Goal: Task Accomplishment & Management: Use online tool/utility

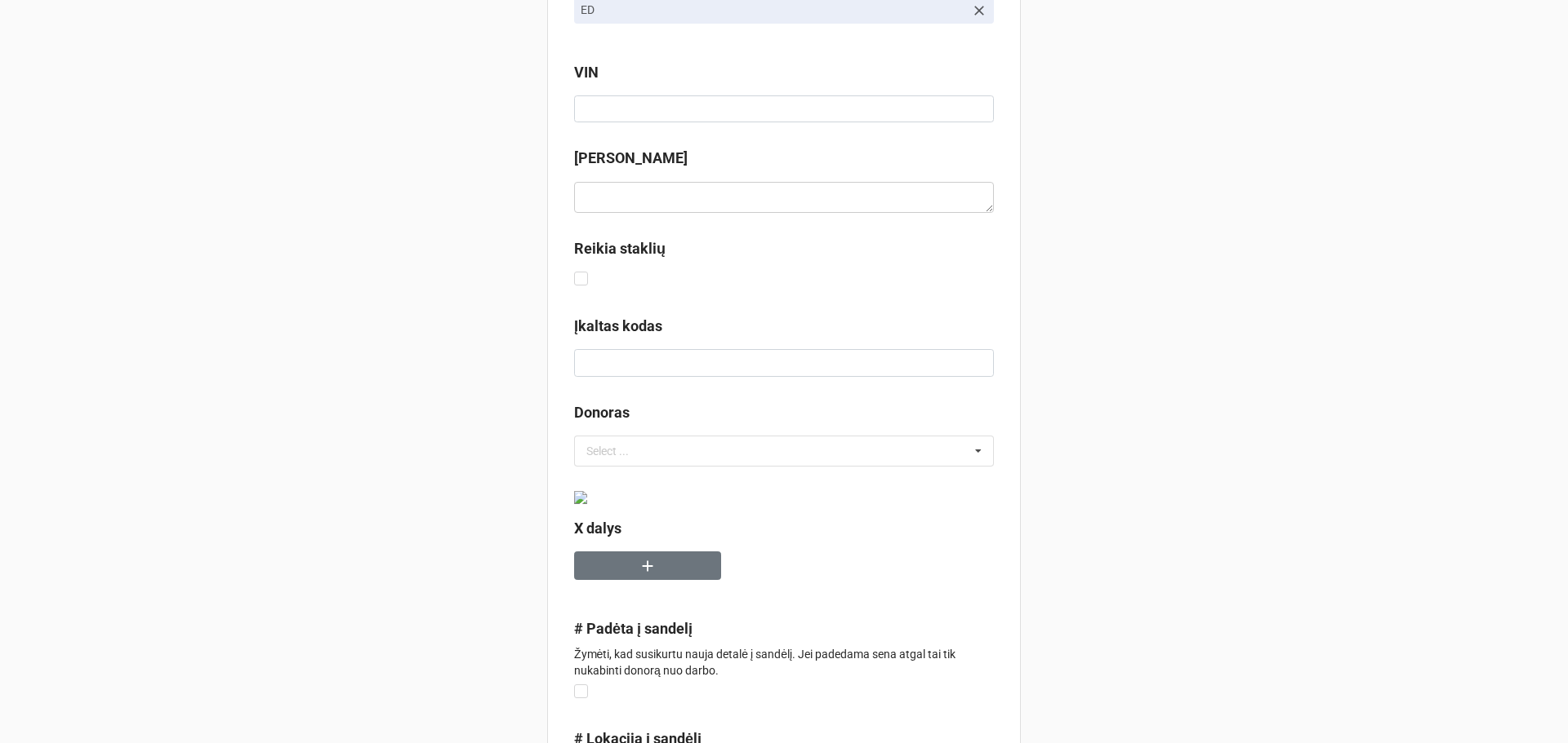
scroll to position [384, 0]
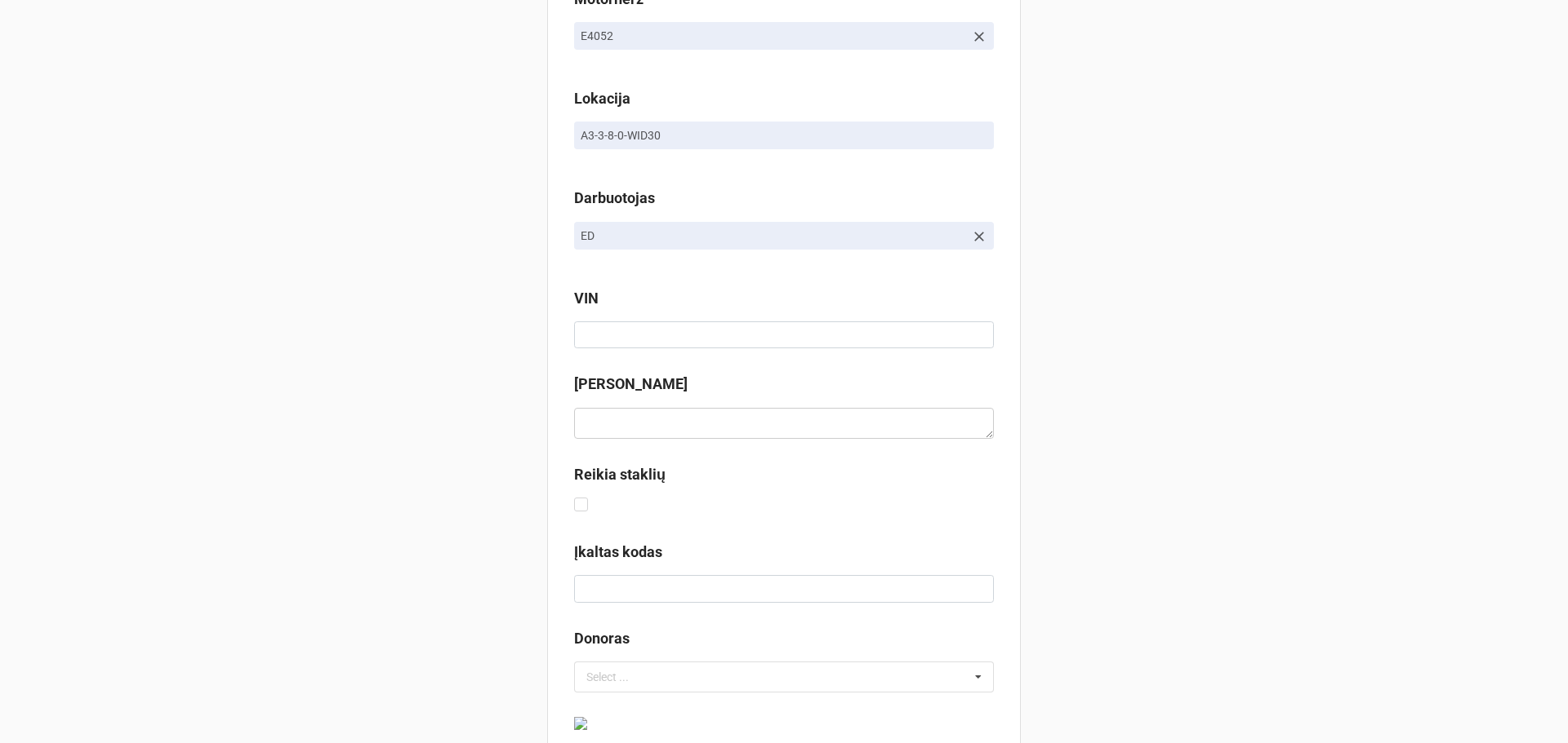
drag, startPoint x: 707, startPoint y: 388, endPoint x: 496, endPoint y: 370, distance: 211.8
click at [496, 370] on div "Pavadinimas 10169 EK Darbo pavadinimas Elektrinės vairo kolonėlės remontas Info…" at bounding box center [784, 750] width 1568 height 2269
copy label "Evaldo komentaras"
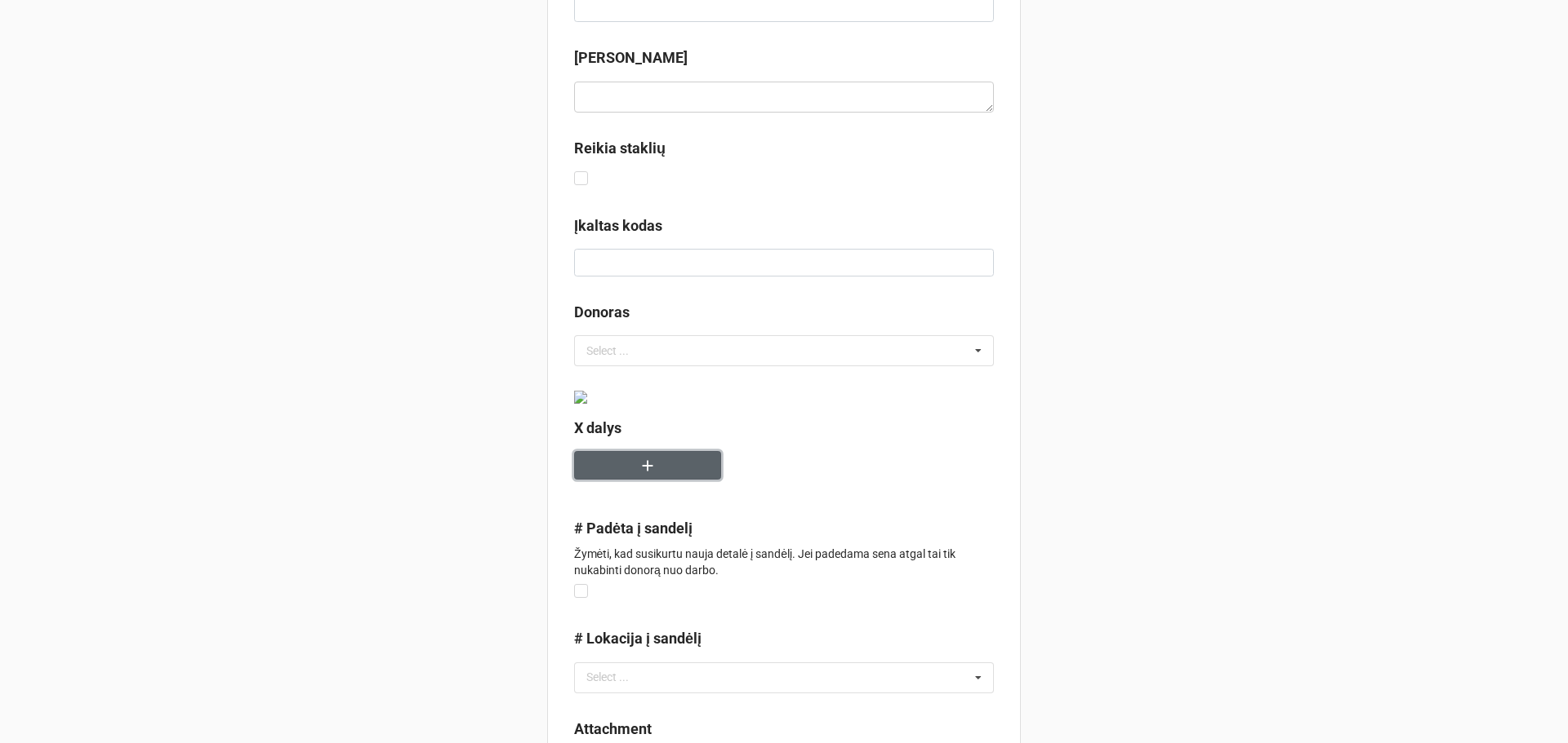
click at [639, 470] on icon "button" at bounding box center [648, 466] width 18 height 18
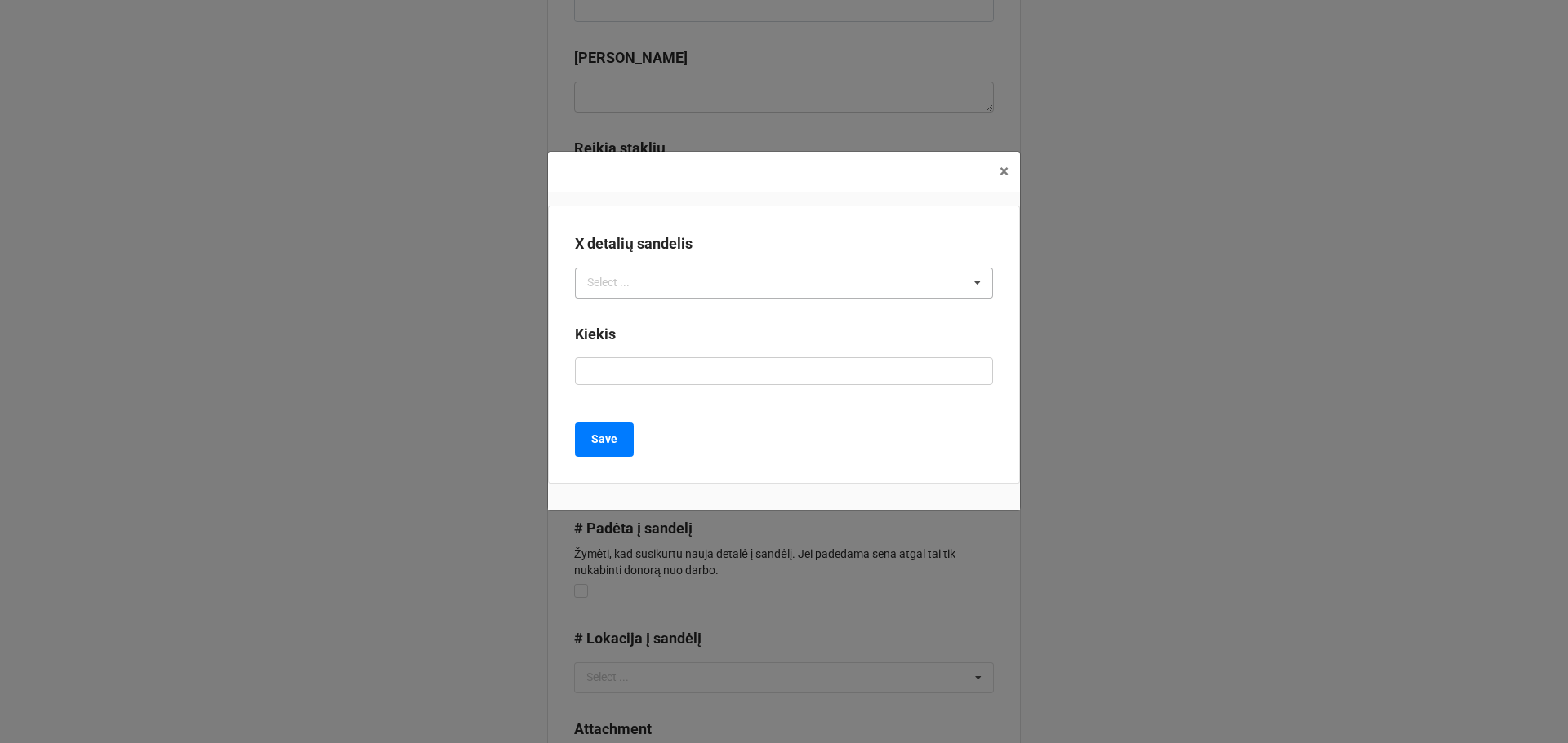
click at [682, 285] on div "Select ... No results found." at bounding box center [784, 283] width 418 height 31
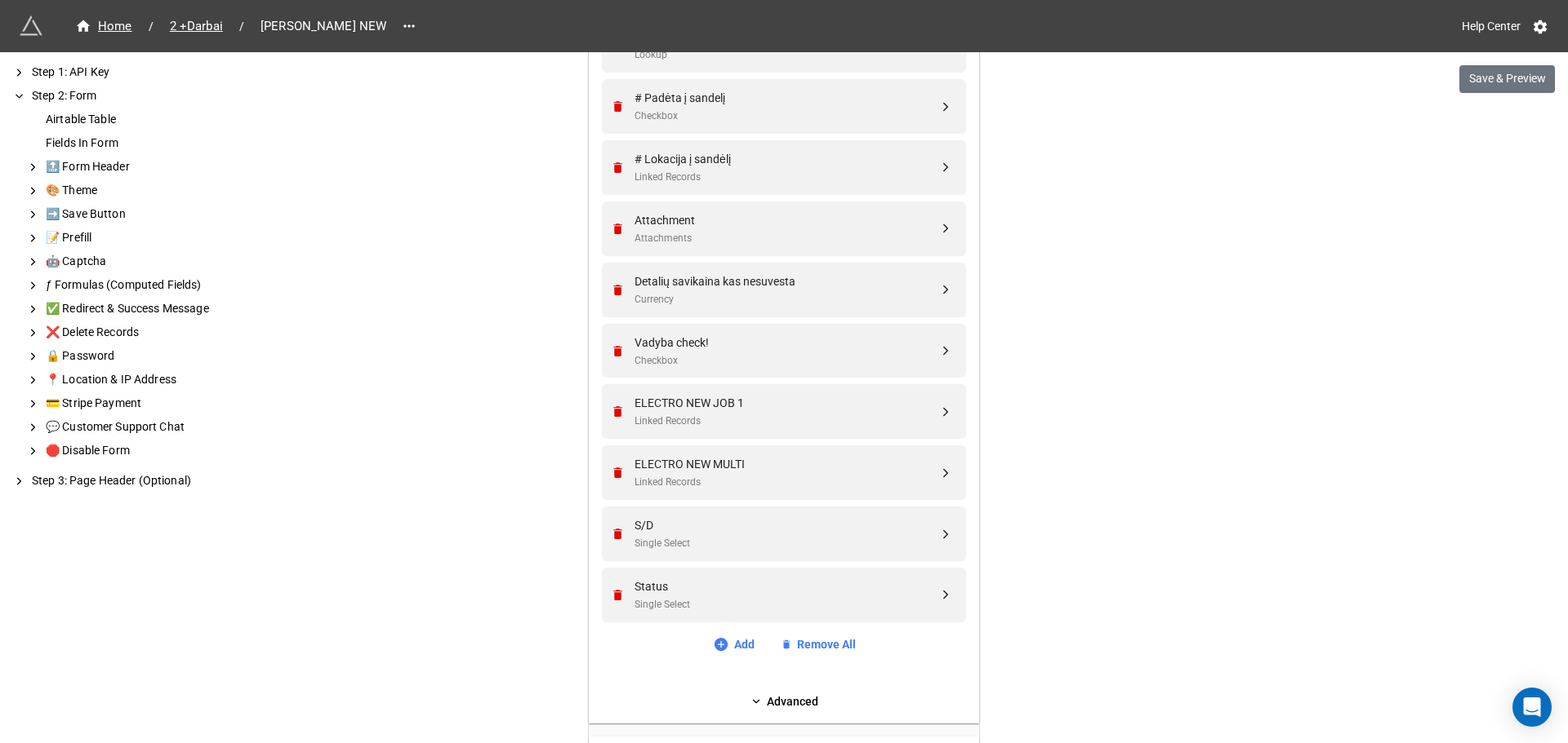
scroll to position [1050, 0]
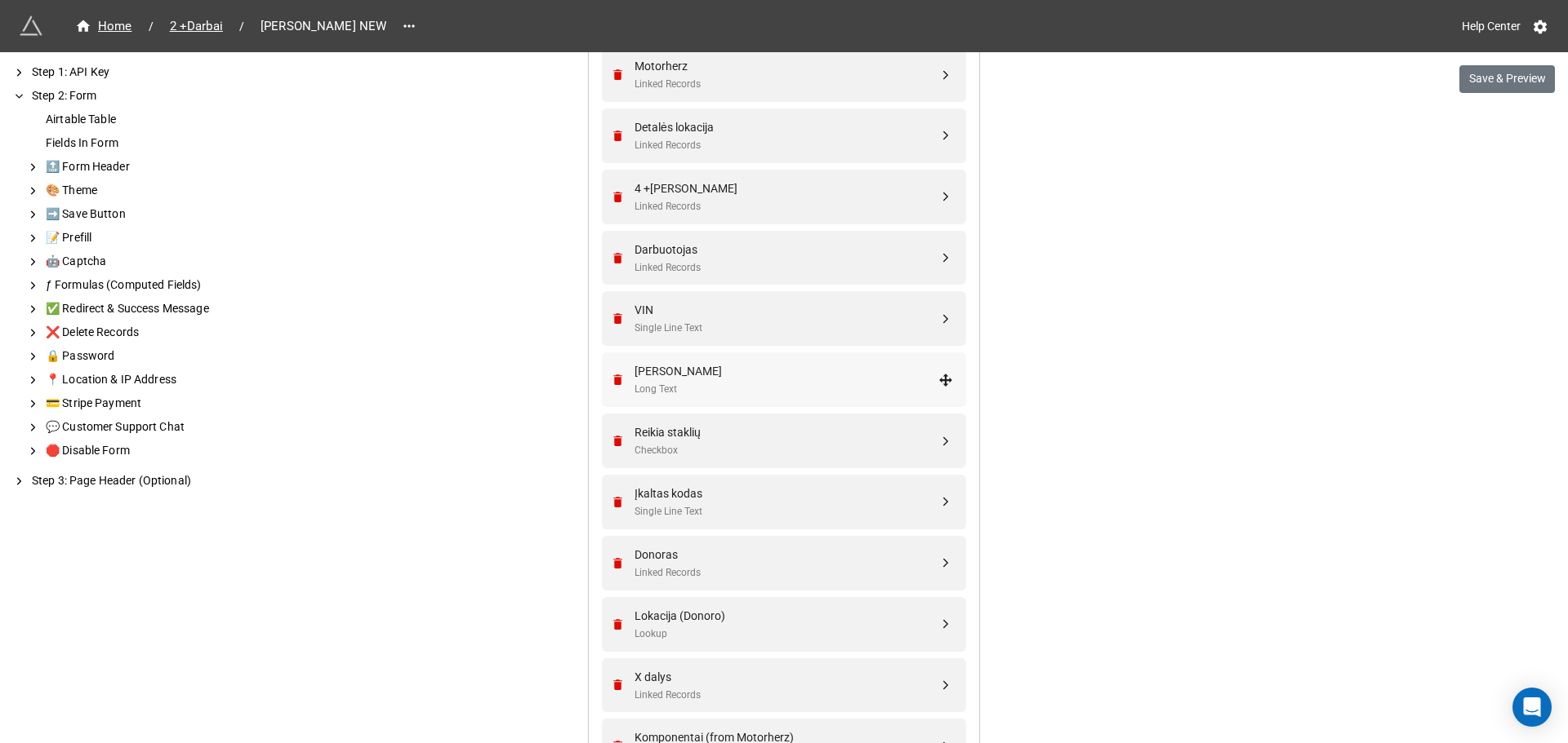
click at [799, 352] on div "Evaldo komentaras Long Text" at bounding box center [781, 379] width 343 height 55
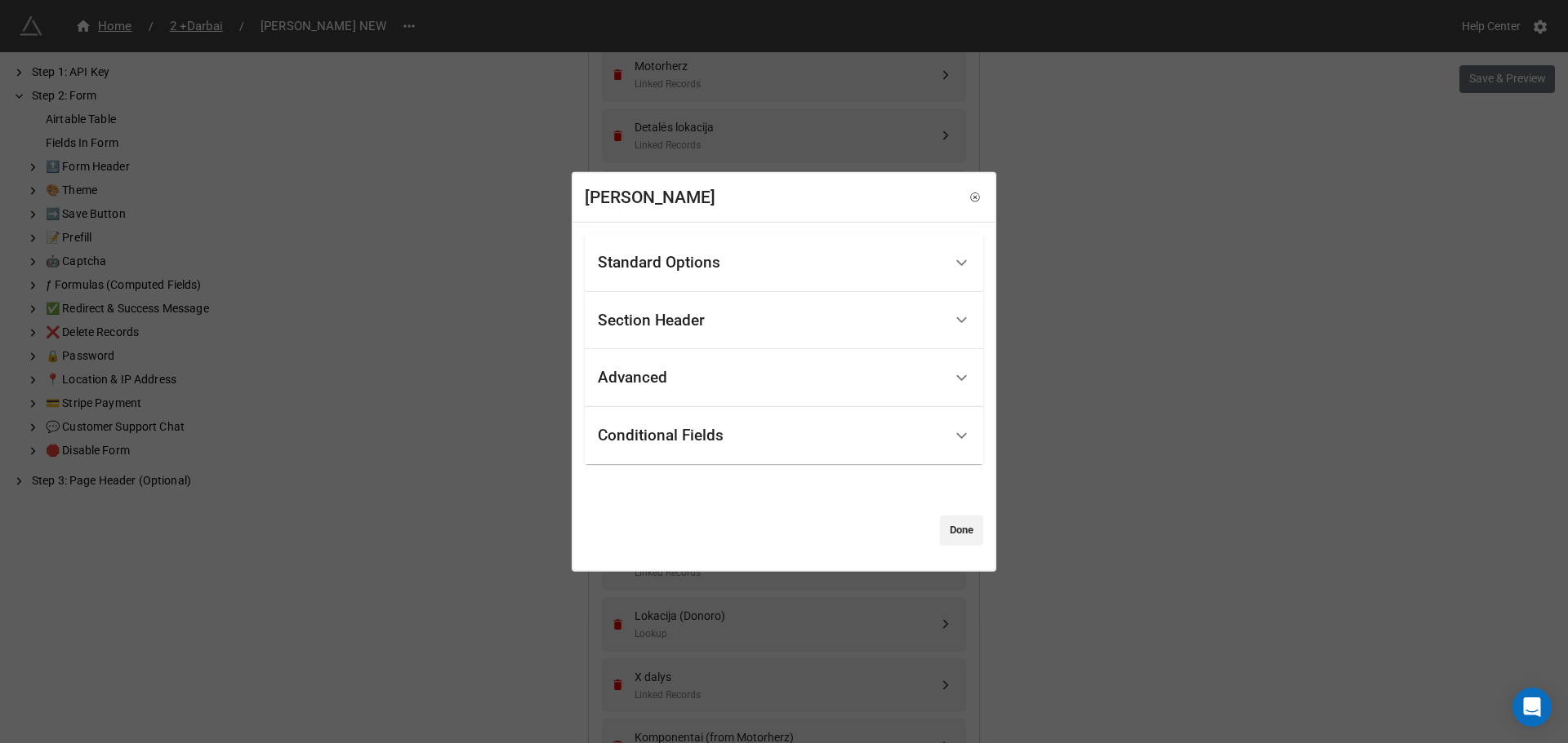
click at [752, 246] on div "Standard Options" at bounding box center [770, 263] width 345 height 39
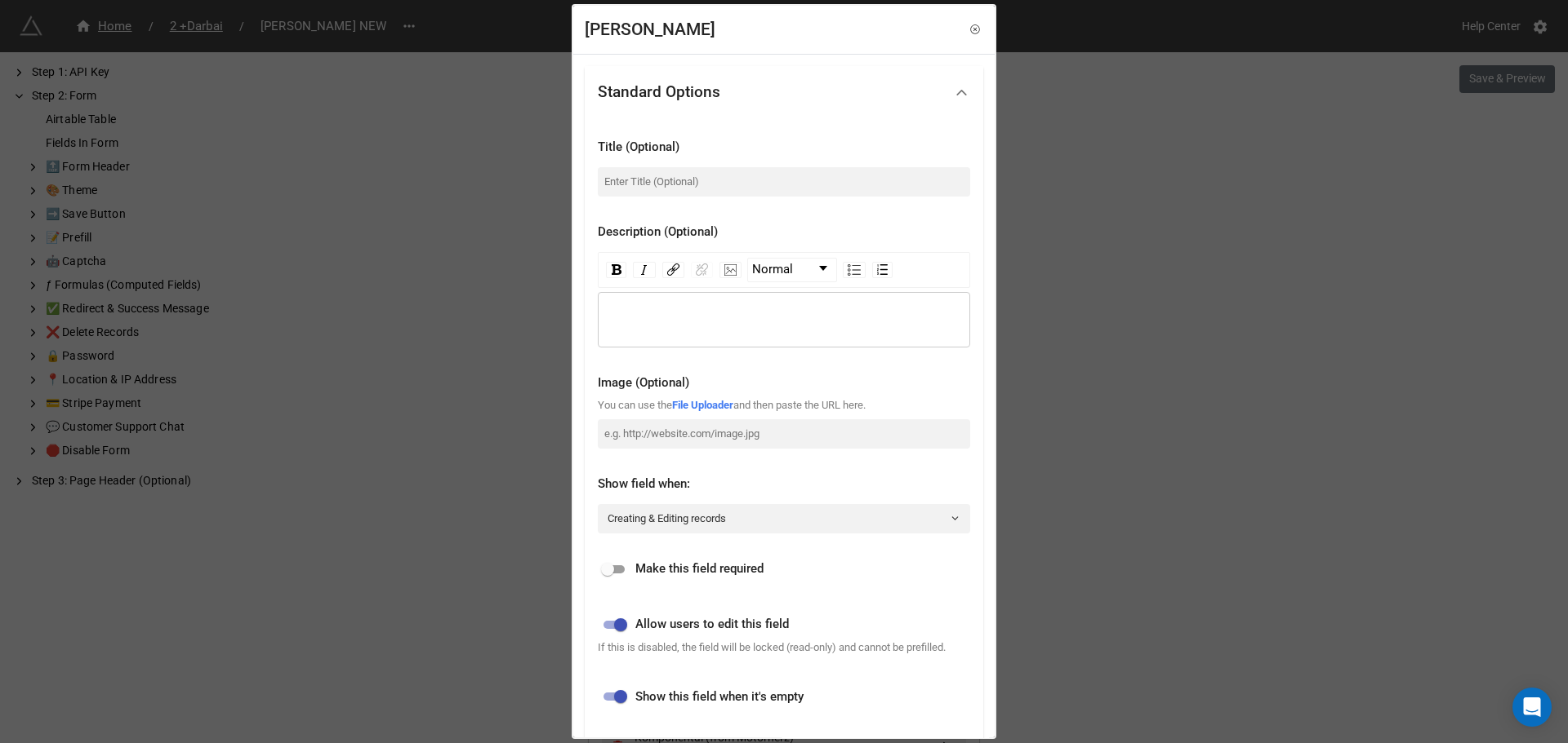
scroll to position [53, 0]
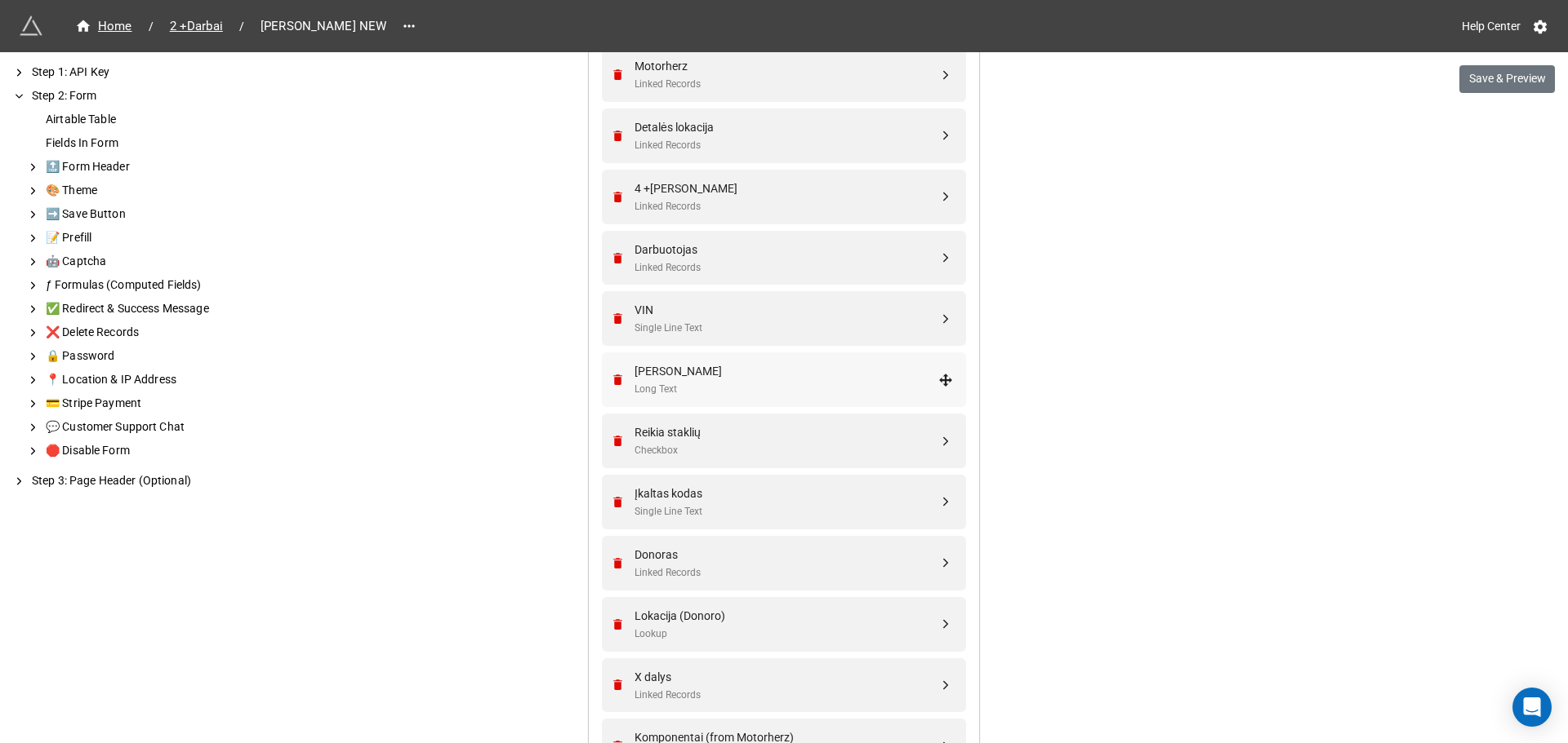
click at [790, 382] on div "Long Text" at bounding box center [786, 389] width 304 height 15
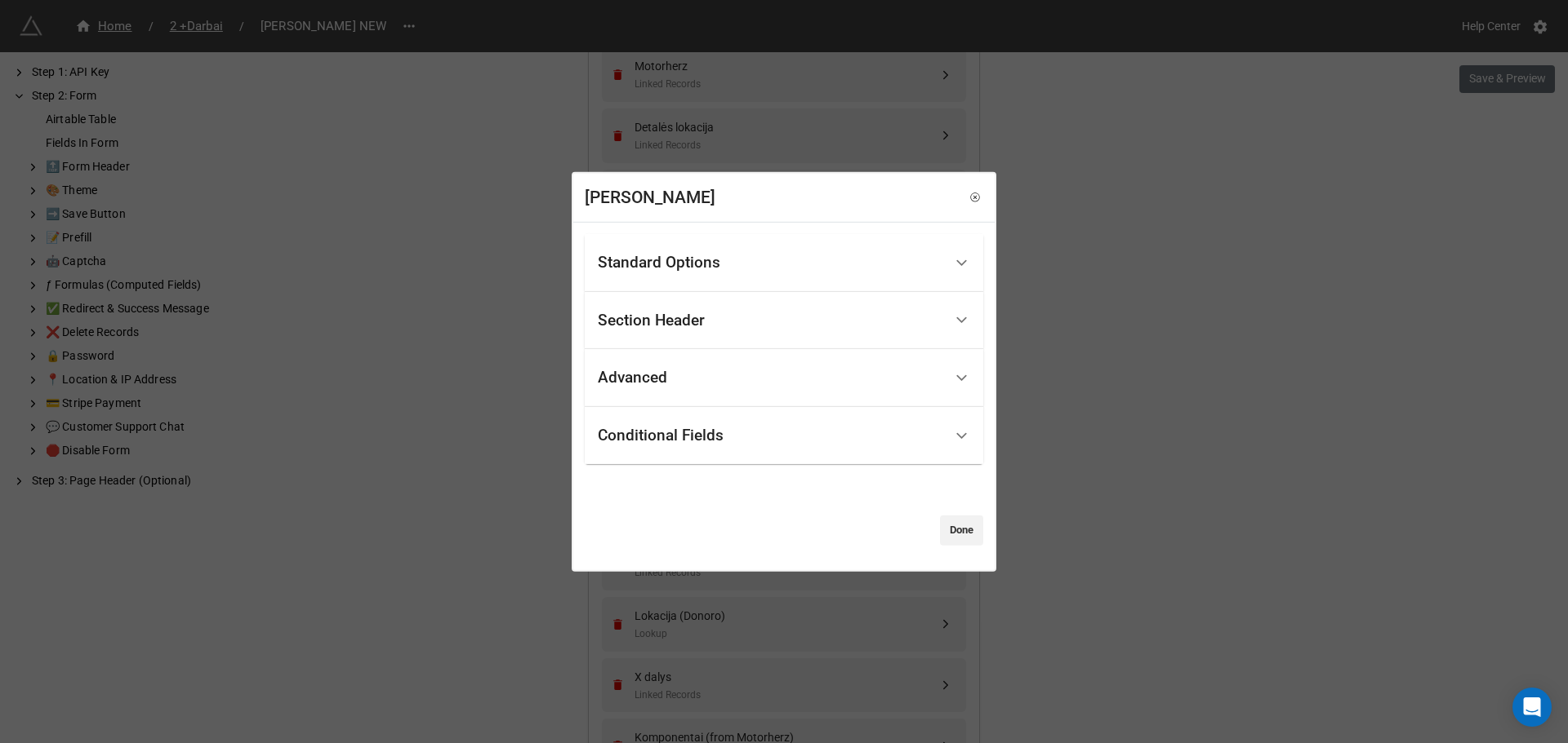
click at [779, 376] on div "Advanced" at bounding box center [770, 378] width 345 height 39
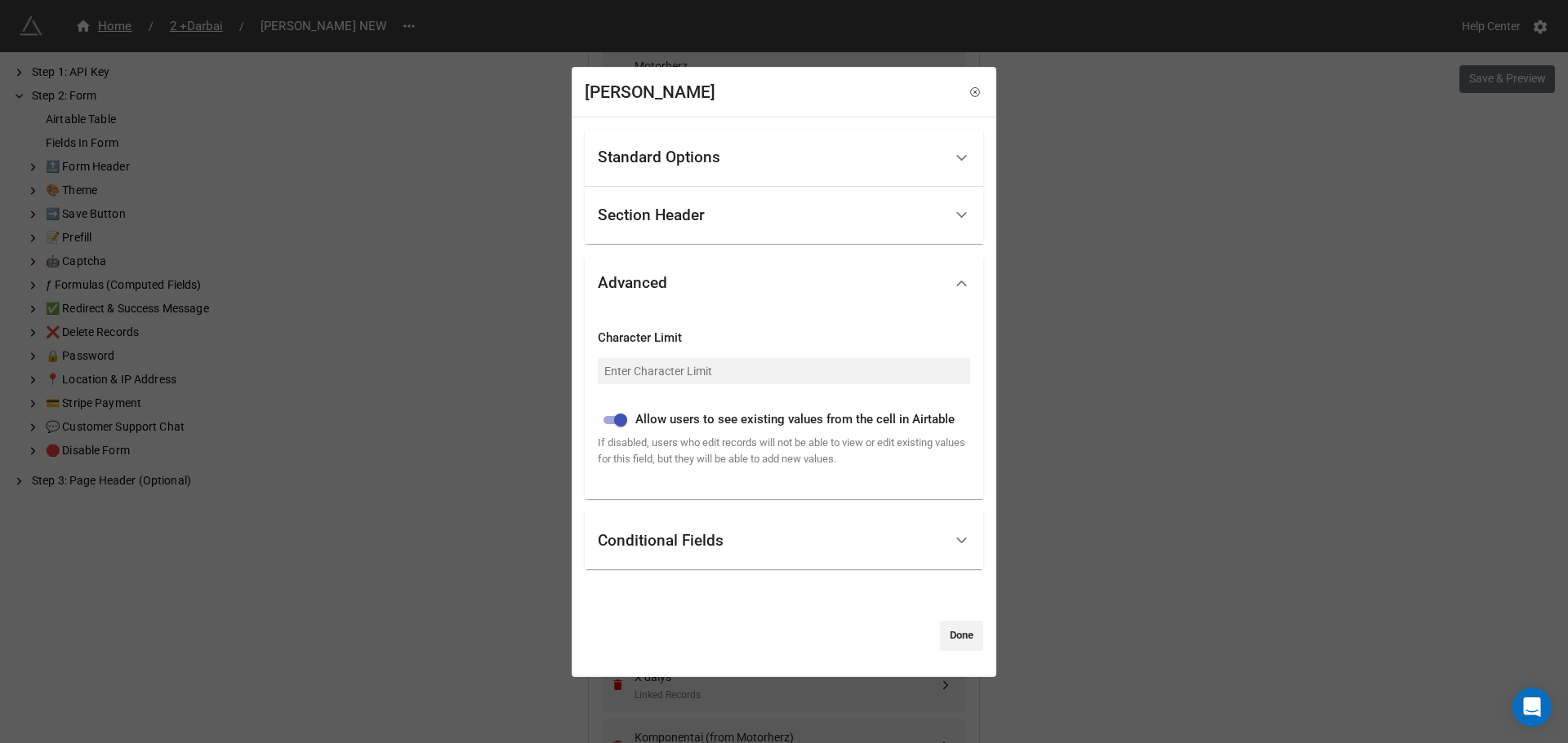
click at [770, 213] on div "Section Header" at bounding box center [770, 215] width 345 height 39
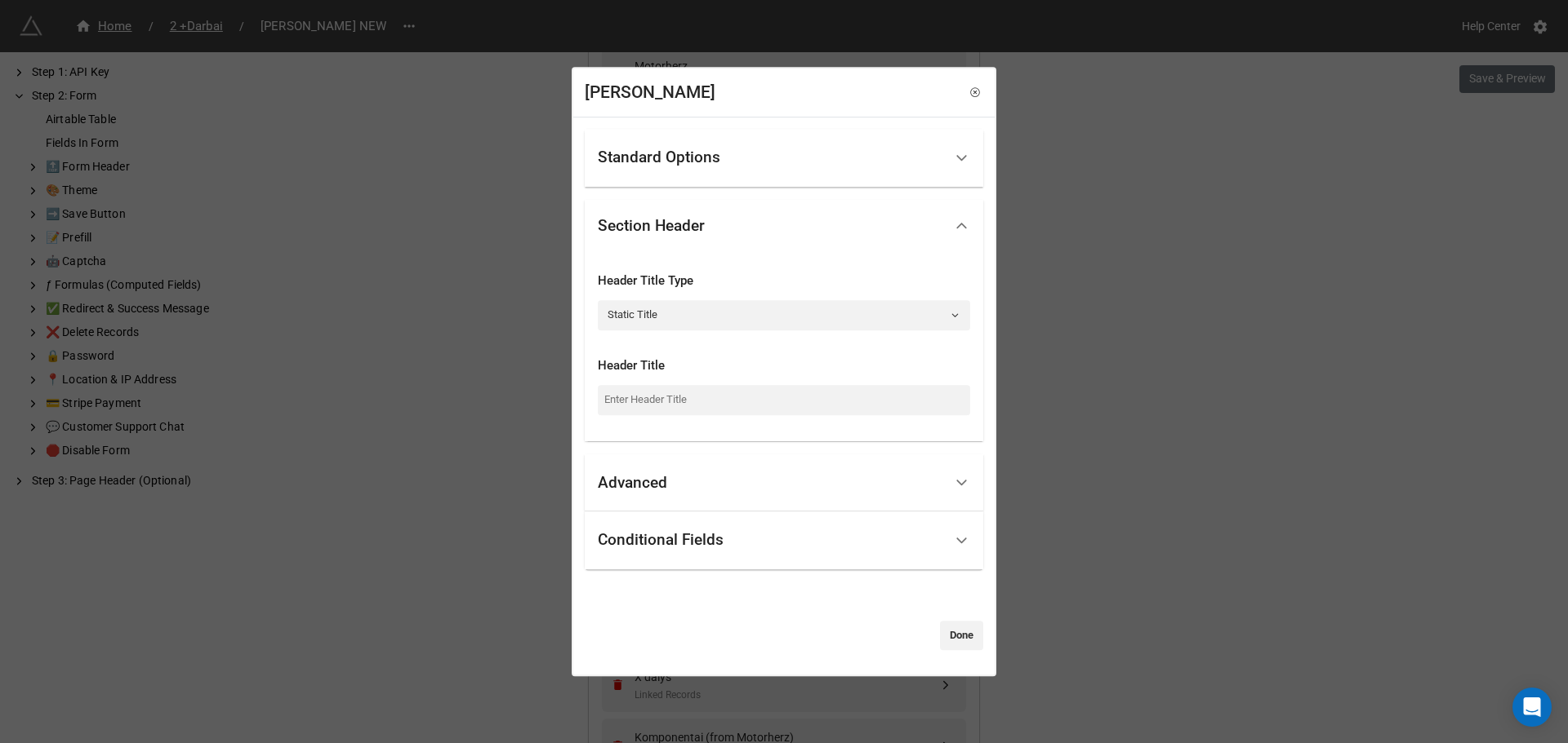
click at [763, 147] on div "Standard Options" at bounding box center [770, 158] width 345 height 39
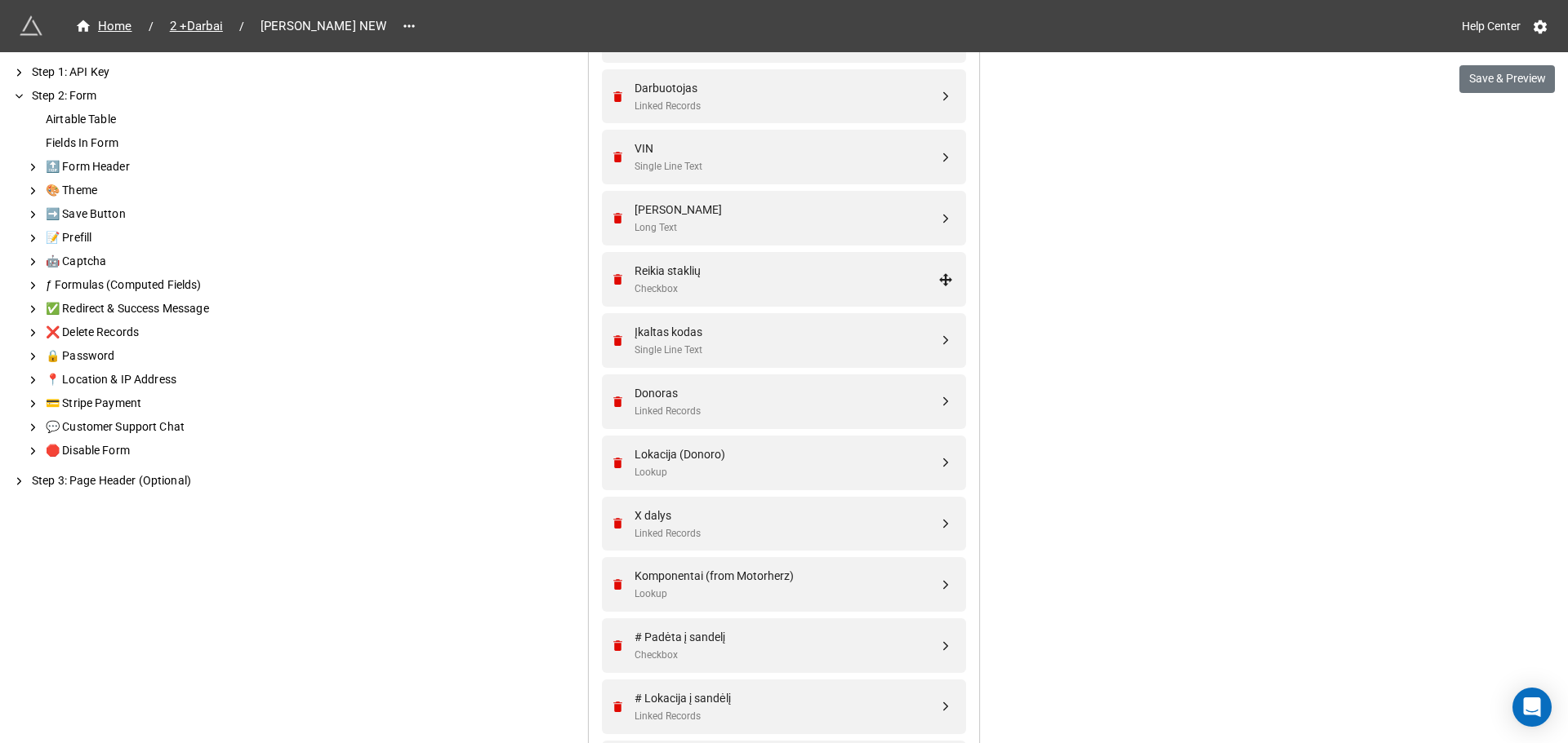
scroll to position [1295, 0]
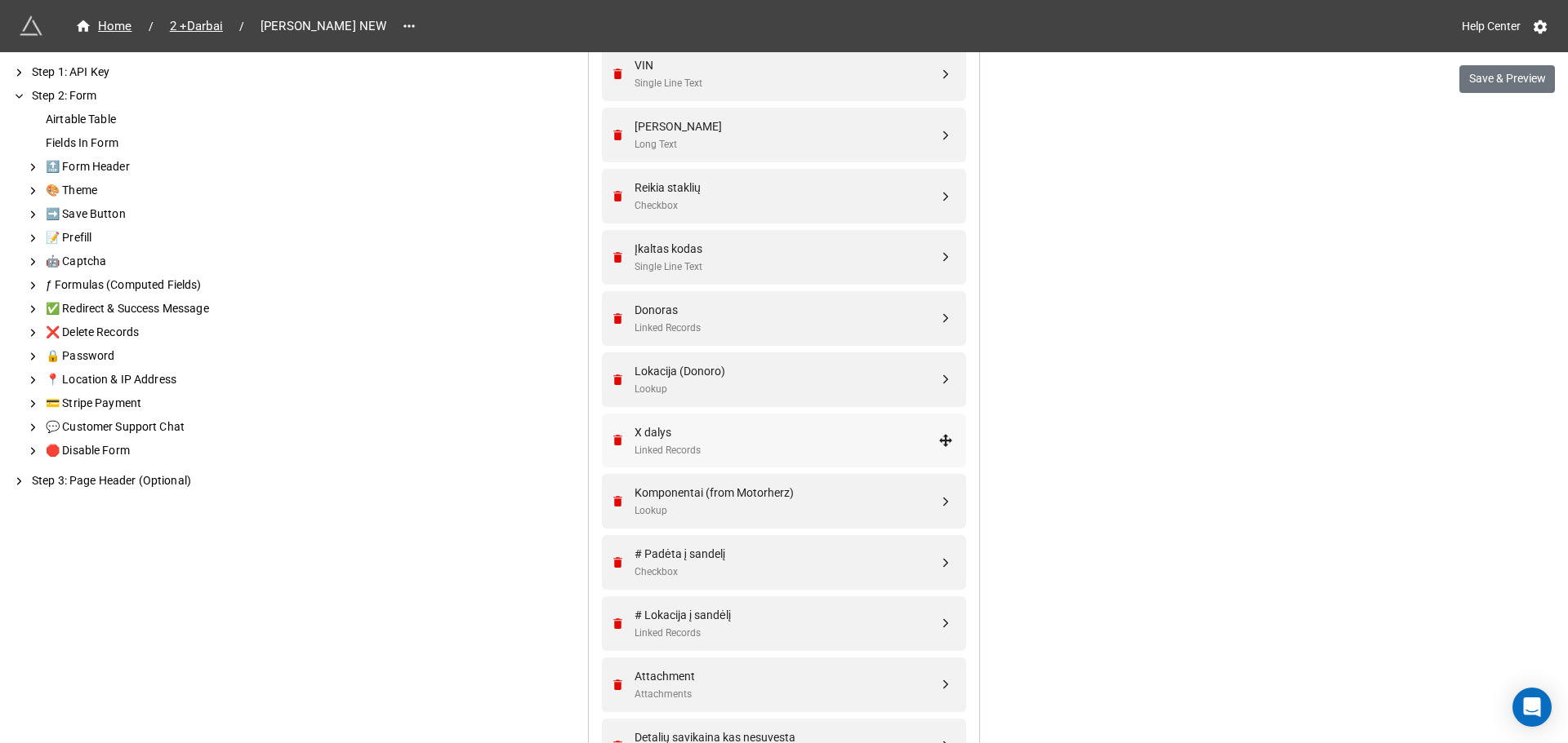
click at [761, 433] on div "X dalys" at bounding box center [786, 432] width 304 height 18
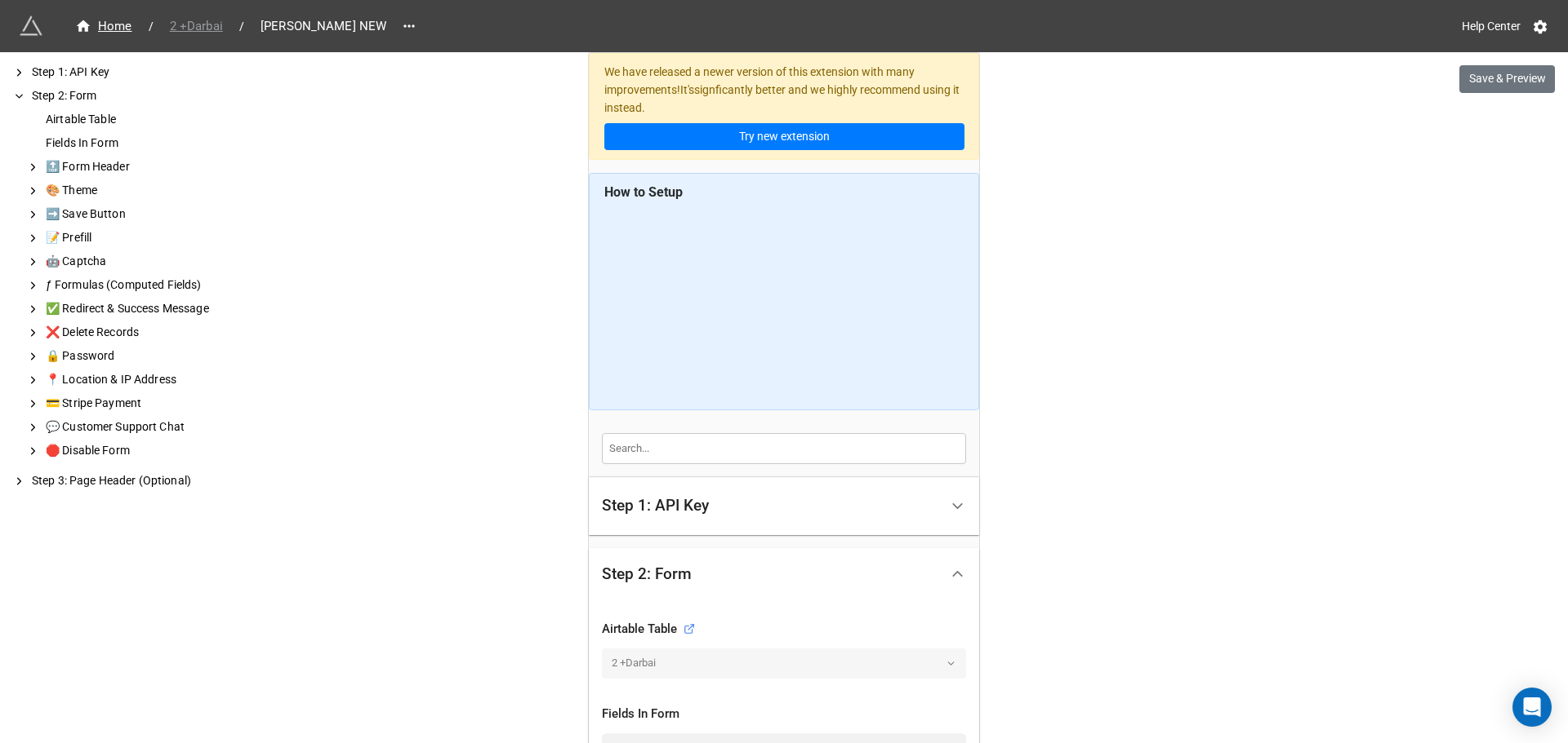
click at [217, 23] on span "2 +Darbai" at bounding box center [196, 26] width 73 height 19
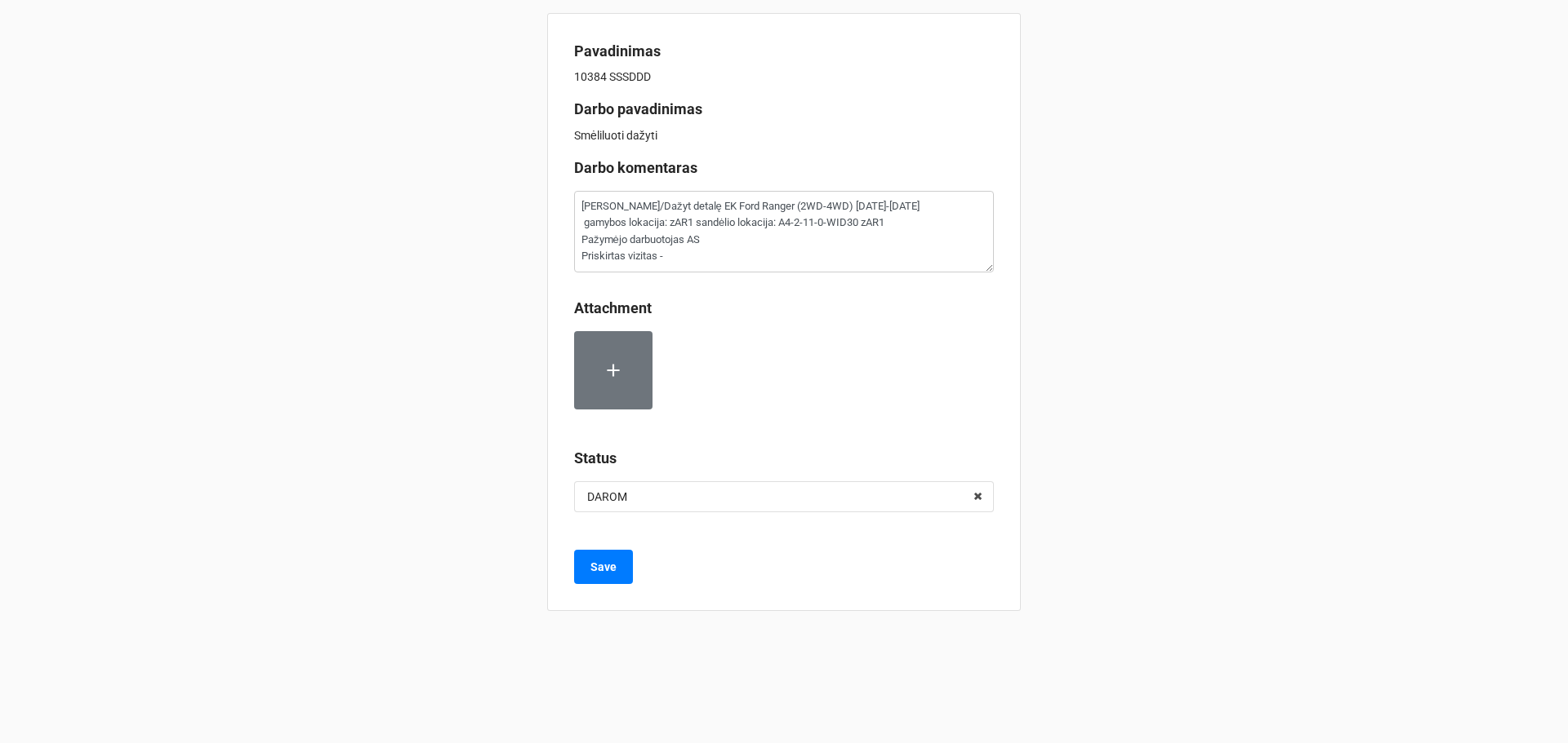
type textarea "x"
